Goal: Navigation & Orientation: Find specific page/section

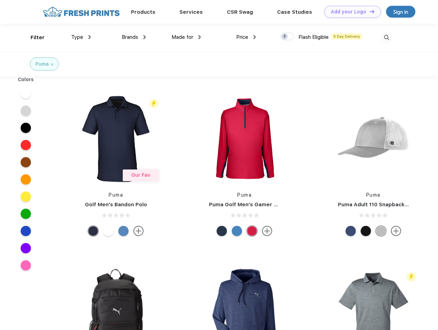
click at [350, 12] on link "Add your Logo Design Tool" at bounding box center [352, 12] width 57 height 12
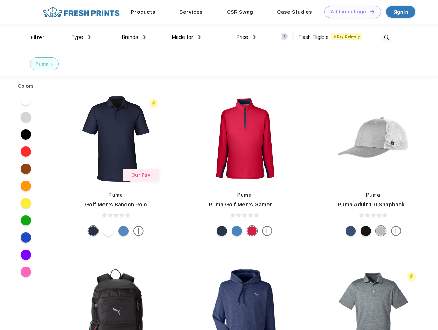
click at [0, 0] on div "Design Tool" at bounding box center [0, 0] width 0 height 0
click at [369, 11] on link "Add your Logo Design Tool" at bounding box center [352, 12] width 57 height 12
click at [33, 37] on div "Filter" at bounding box center [38, 38] width 14 height 8
click at [81, 37] on span "Type" at bounding box center [77, 37] width 12 height 6
click at [134, 37] on span "Brands" at bounding box center [130, 37] width 16 height 6
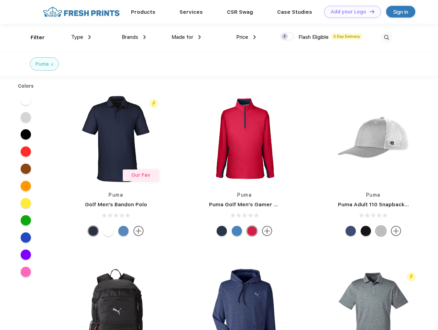
click at [186, 37] on span "Made for" at bounding box center [182, 37] width 22 height 6
click at [246, 37] on span "Price" at bounding box center [242, 37] width 12 height 6
click at [287, 37] on div at bounding box center [286, 37] width 13 height 8
click at [285, 37] on input "checkbox" at bounding box center [282, 34] width 4 height 4
click at [386, 37] on img at bounding box center [386, 37] width 11 height 11
